Goal: Task Accomplishment & Management: Manage account settings

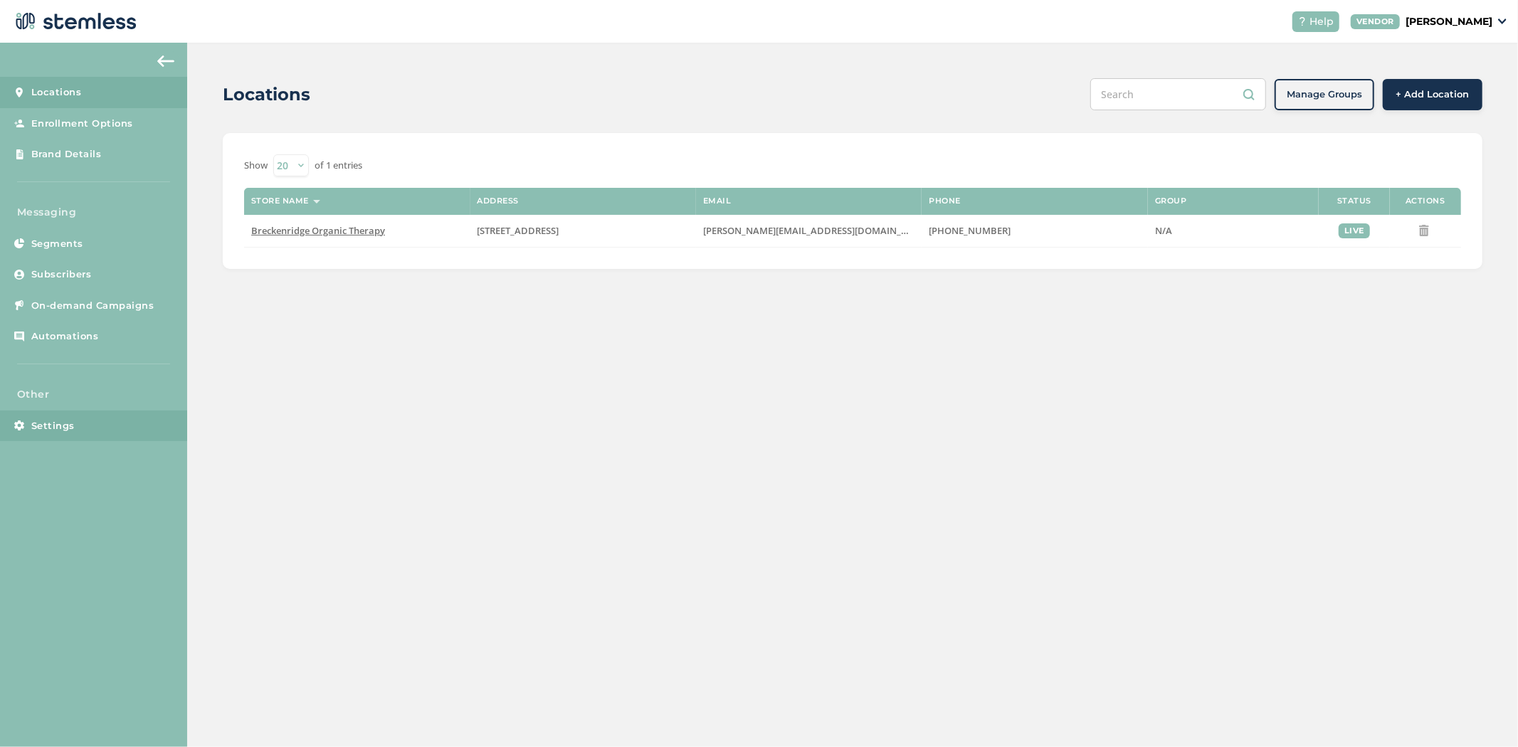
click at [67, 424] on span "Settings" at bounding box center [52, 426] width 43 height 14
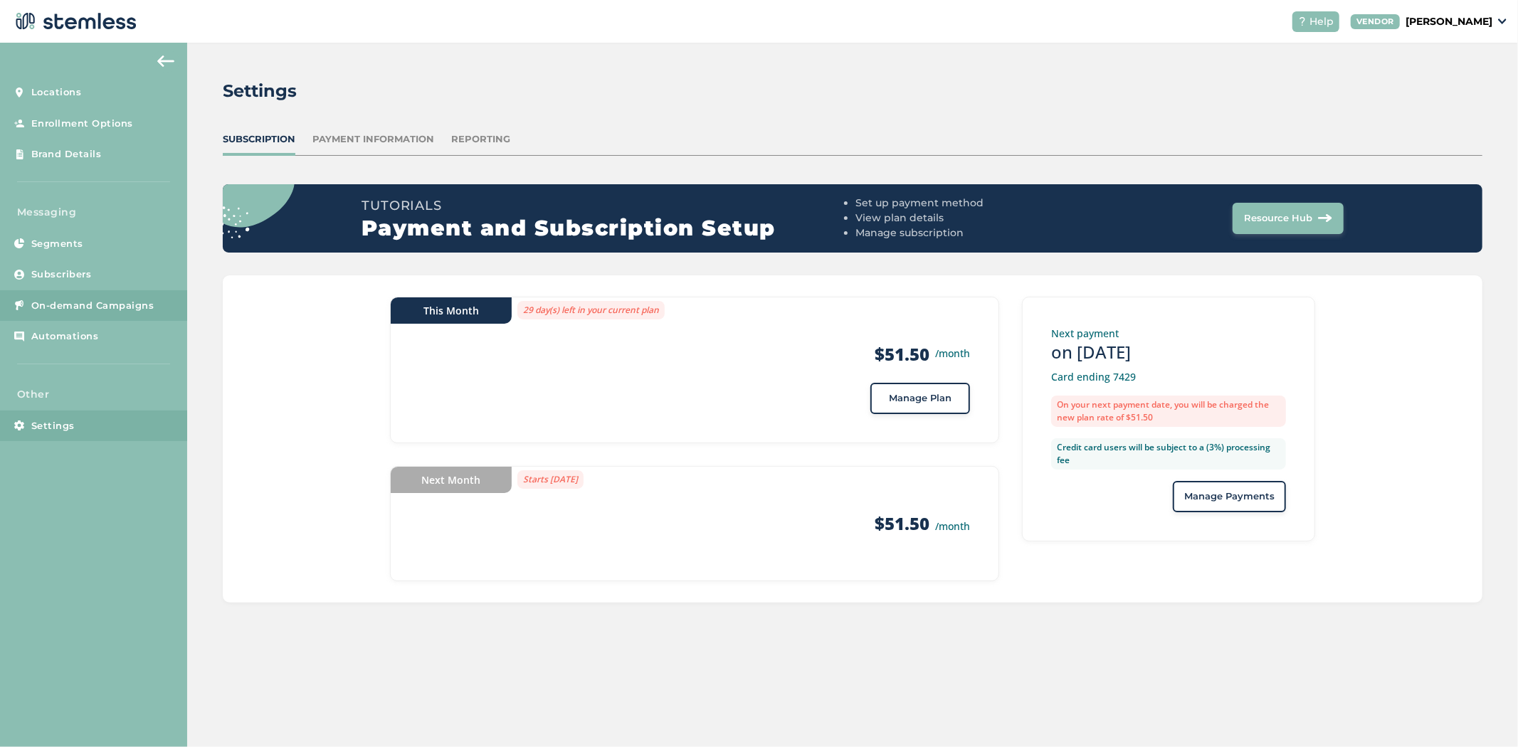
click at [91, 307] on span "On-demand Campaigns" at bounding box center [92, 306] width 123 height 14
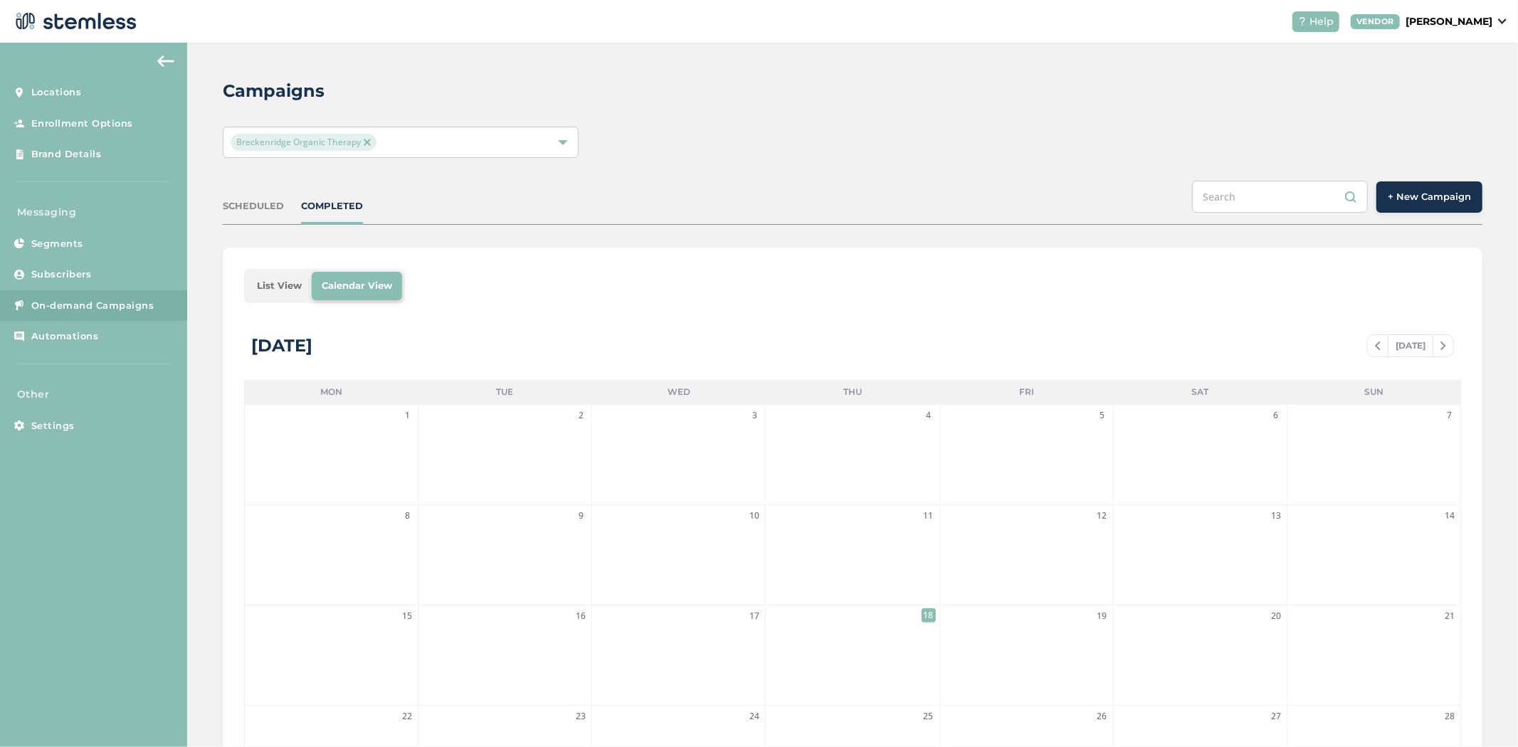
click at [293, 289] on li "List View" at bounding box center [279, 286] width 65 height 28
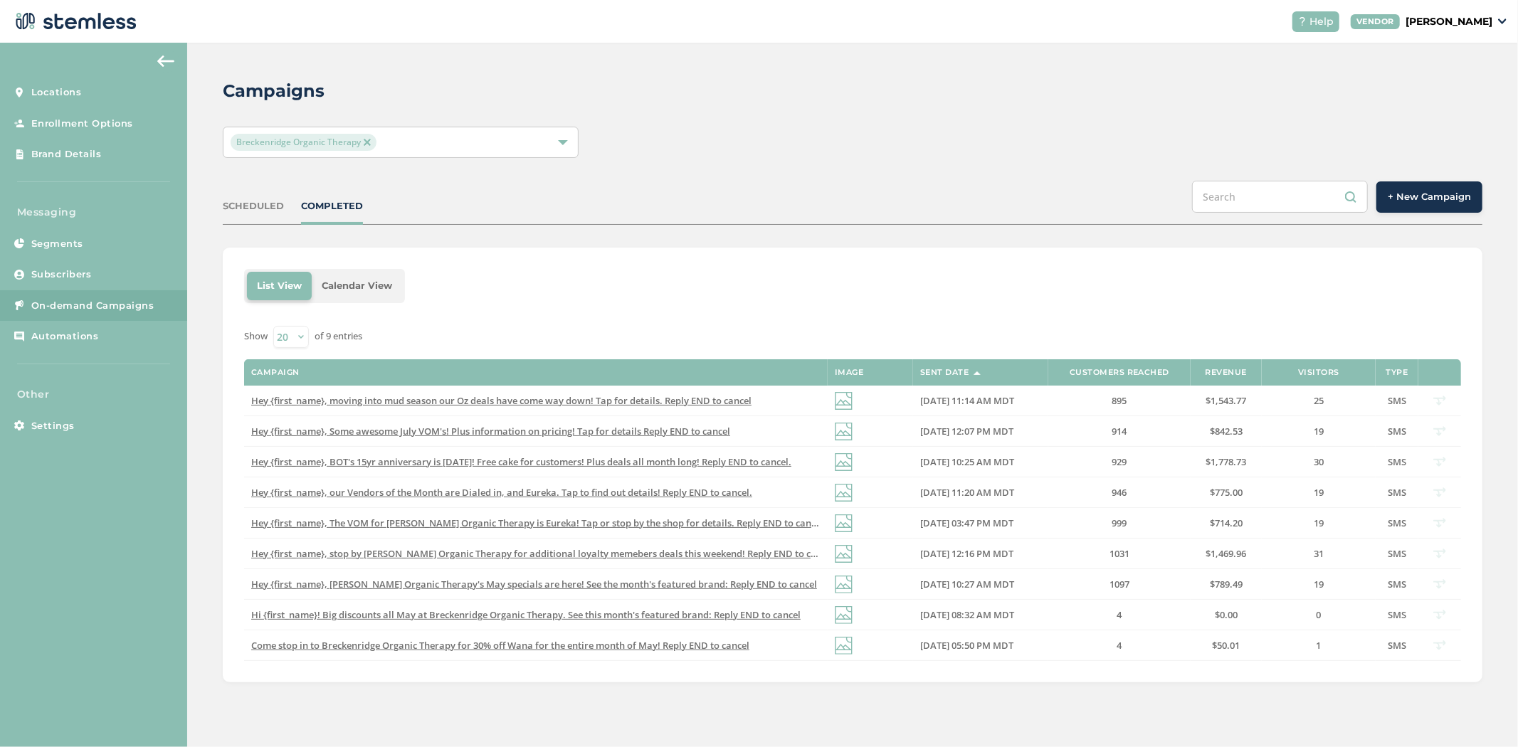
click at [1450, 22] on p "[PERSON_NAME]" at bounding box center [1449, 21] width 87 height 15
click at [1439, 100] on link "Logout" at bounding box center [1456, 102] width 70 height 14
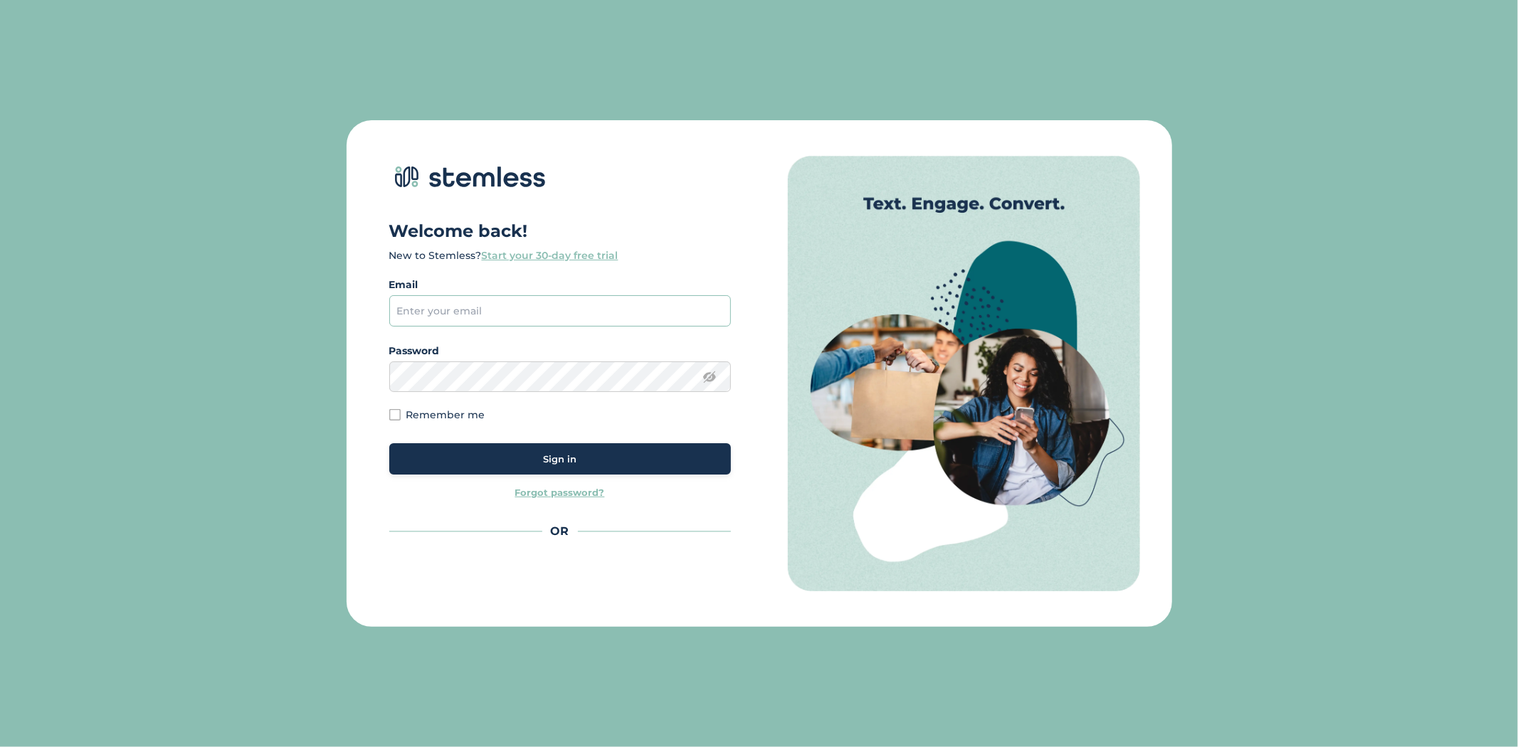
click at [520, 306] on input "email" at bounding box center [560, 310] width 342 height 31
type input "[PERSON_NAME][EMAIL_ADDRESS][DOMAIN_NAME]"
click at [591, 458] on div "Sign in" at bounding box center [560, 460] width 319 height 14
